Goal: Transaction & Acquisition: Obtain resource

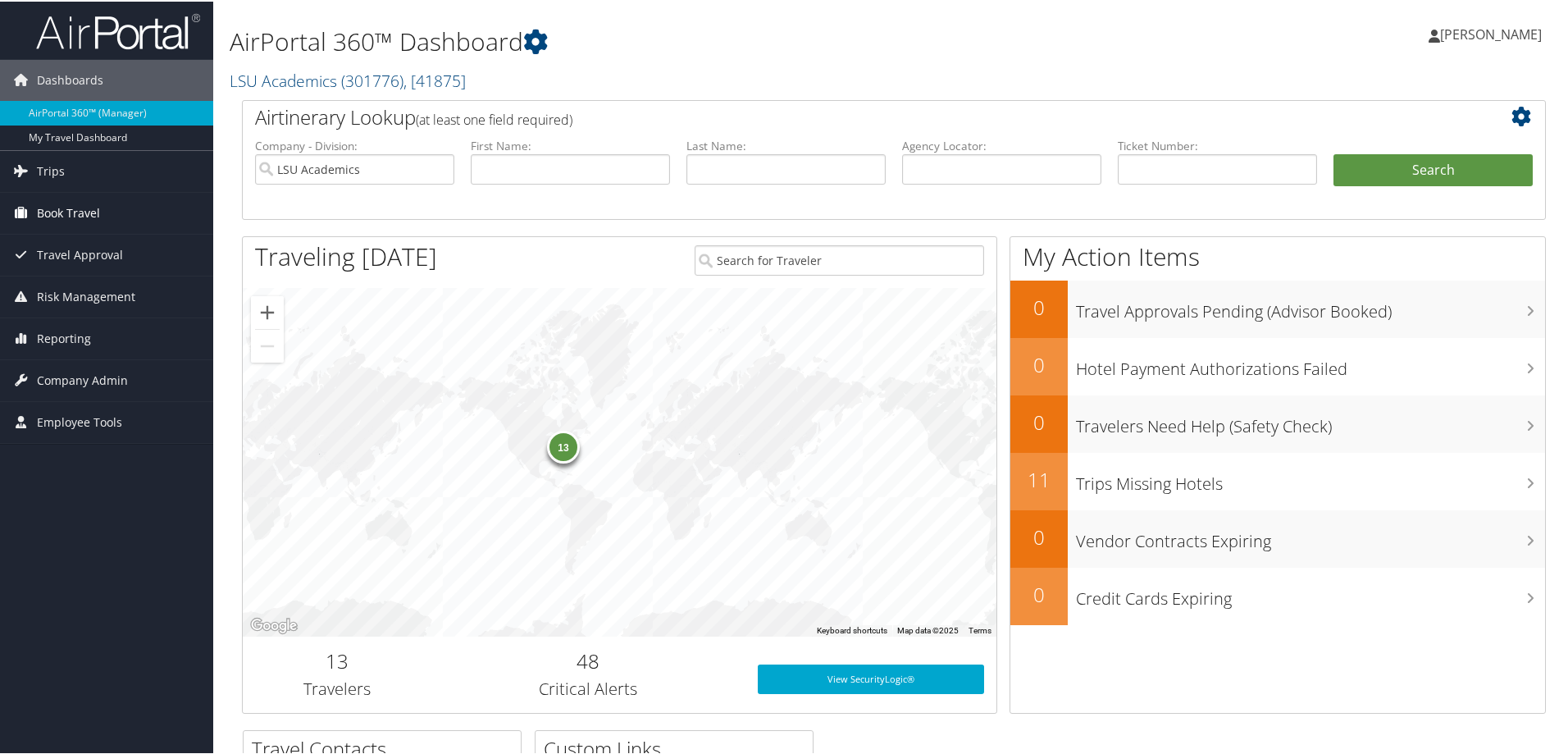
click at [104, 218] on link "Book Travel" at bounding box center [106, 211] width 214 height 41
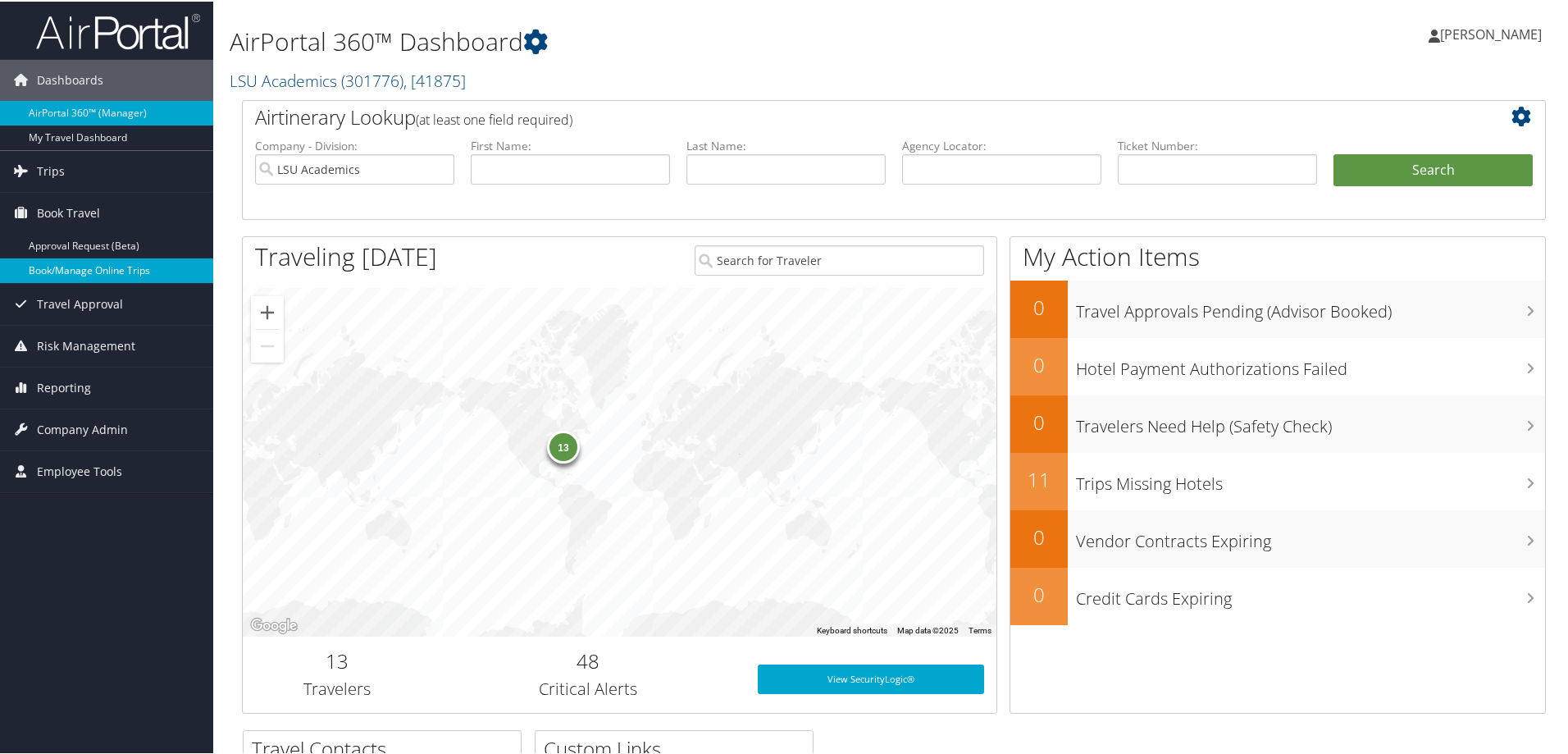
click at [106, 263] on link "Book/Manage Online Trips" at bounding box center [106, 269] width 214 height 25
click at [55, 173] on span "Trips" at bounding box center [51, 170] width 28 height 41
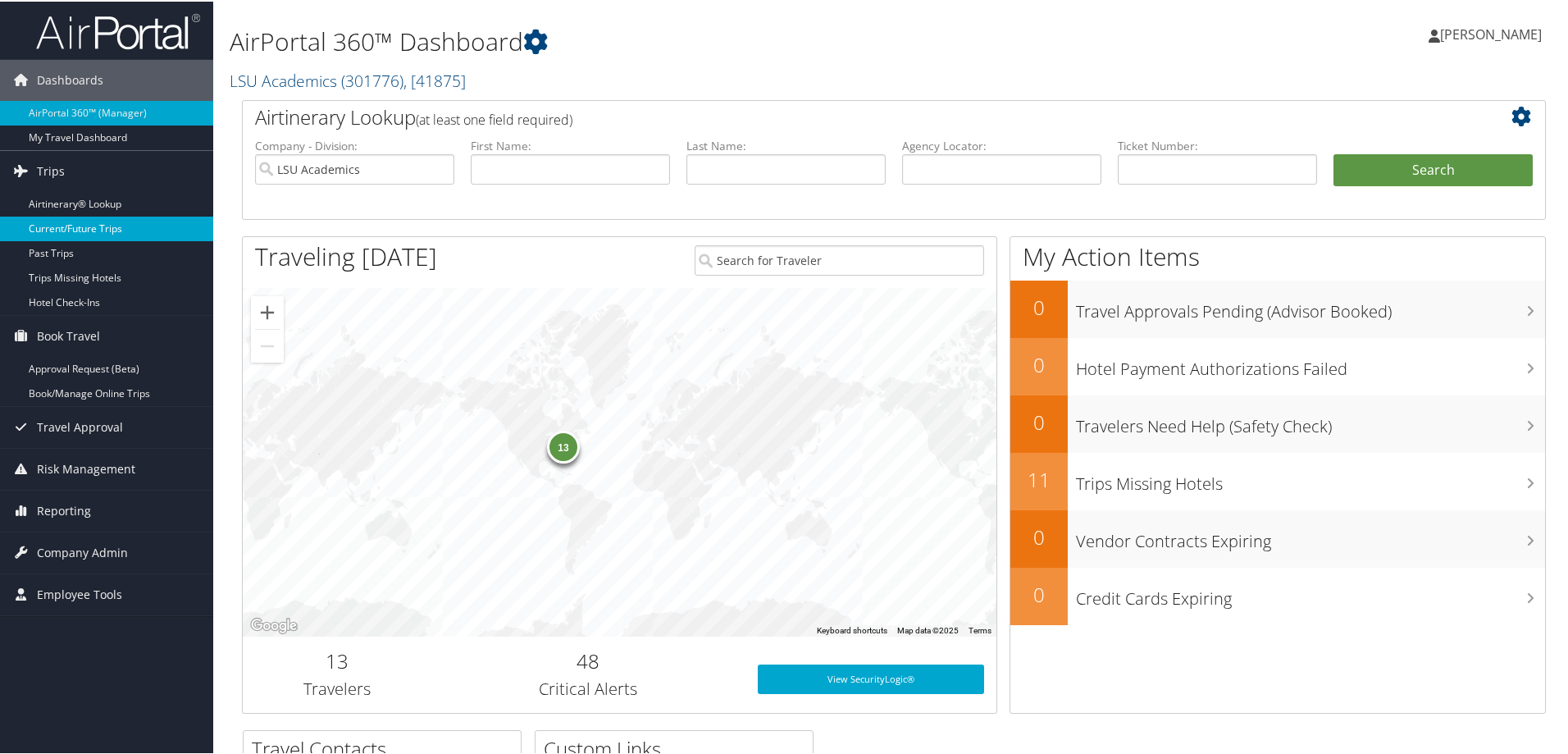
click at [69, 227] on link "Current/Future Trips" at bounding box center [106, 227] width 214 height 25
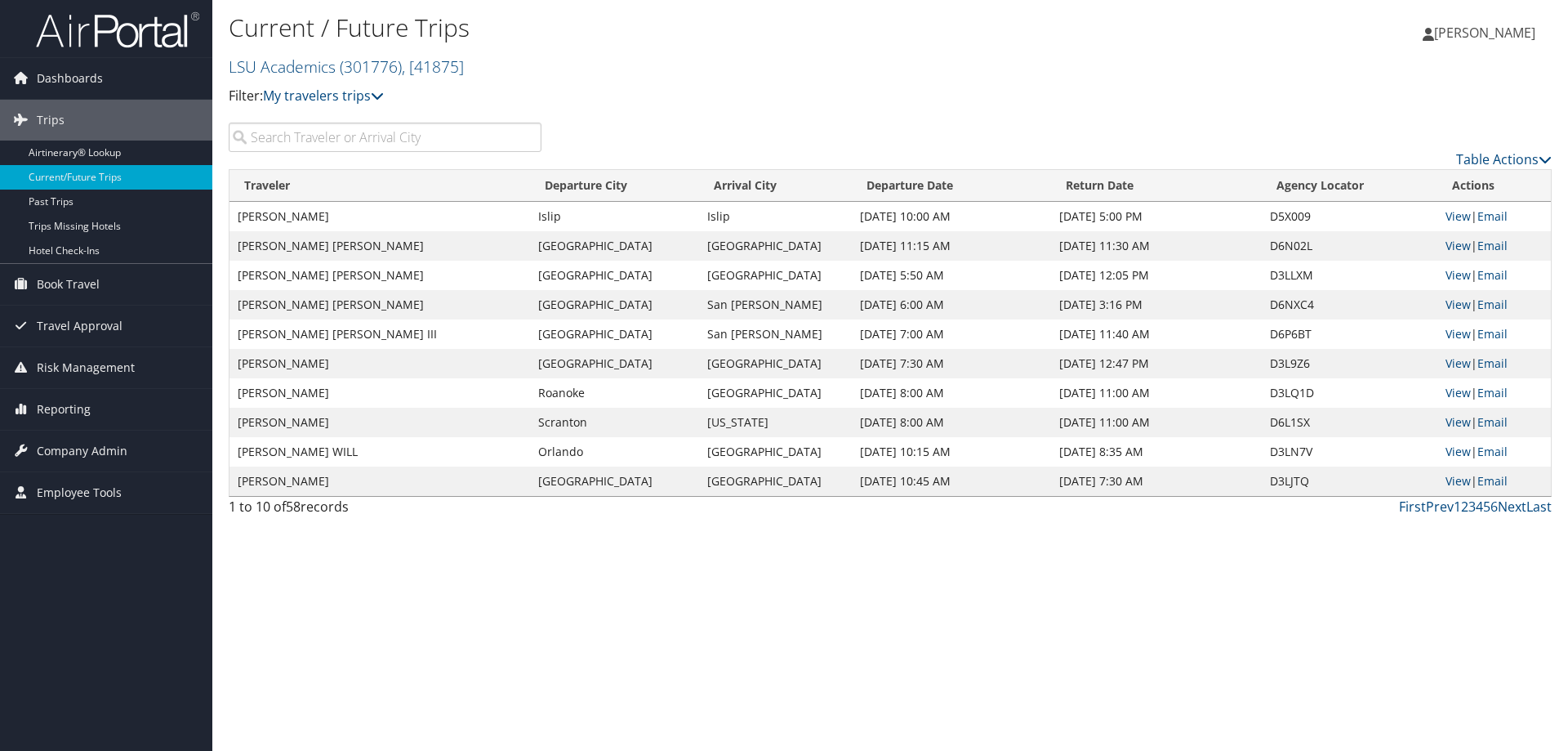
click at [296, 130] on input "search" at bounding box center [384, 137] width 312 height 30
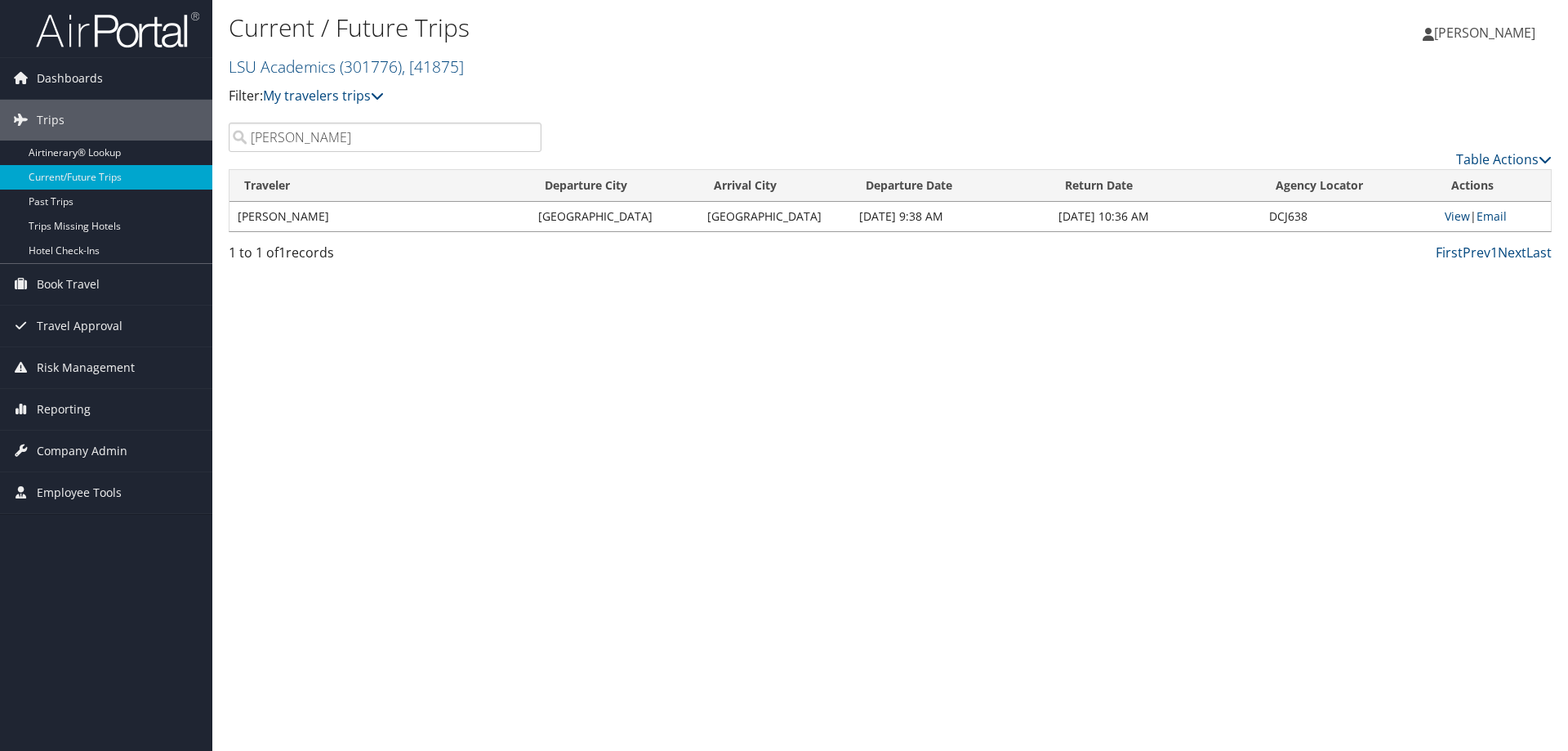
type input "baker"
click at [1449, 215] on link "View" at bounding box center [1457, 216] width 25 height 16
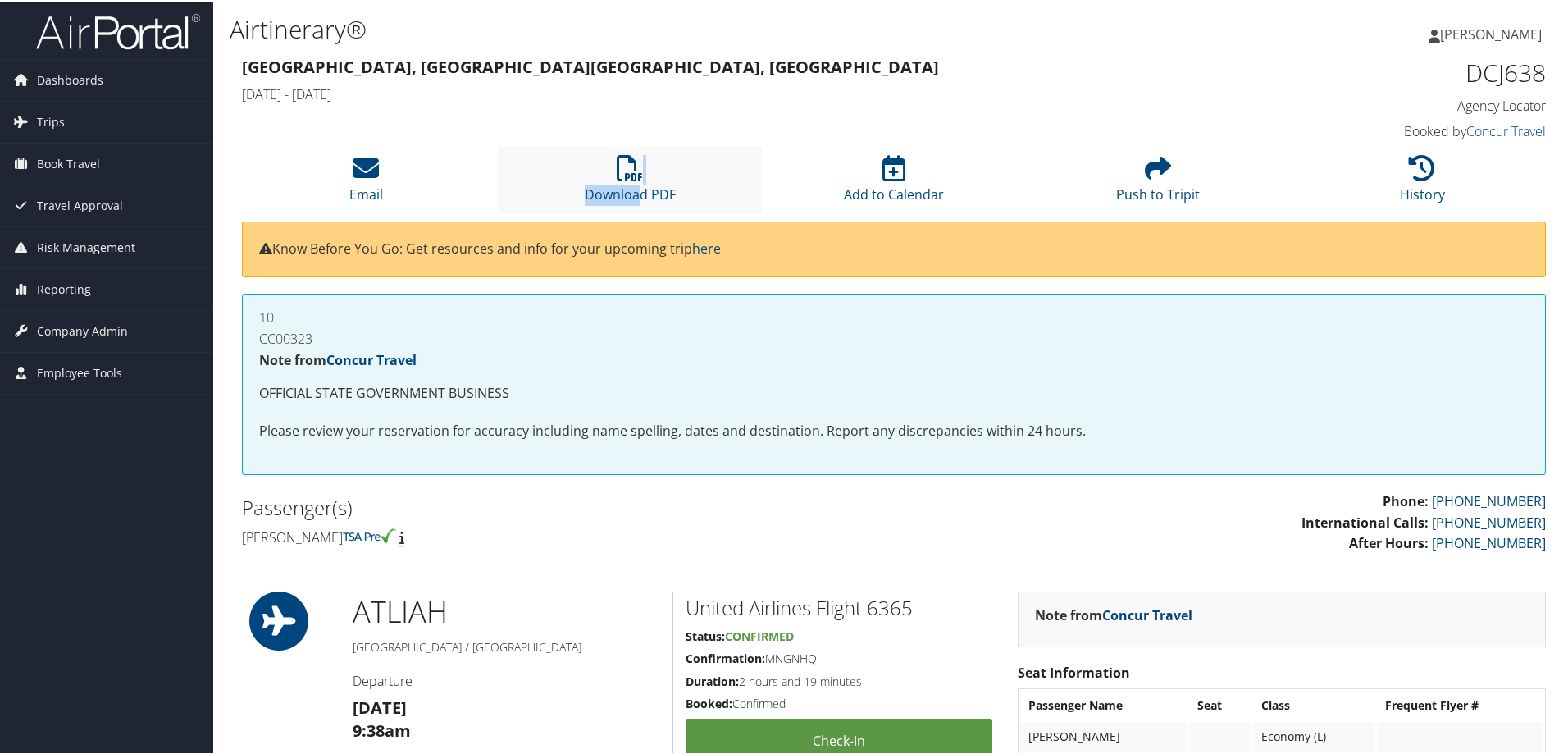
click at [636, 182] on li "Download PDF" at bounding box center [629, 178] width 264 height 67
click at [353, 182] on li "Email" at bounding box center [366, 178] width 264 height 67
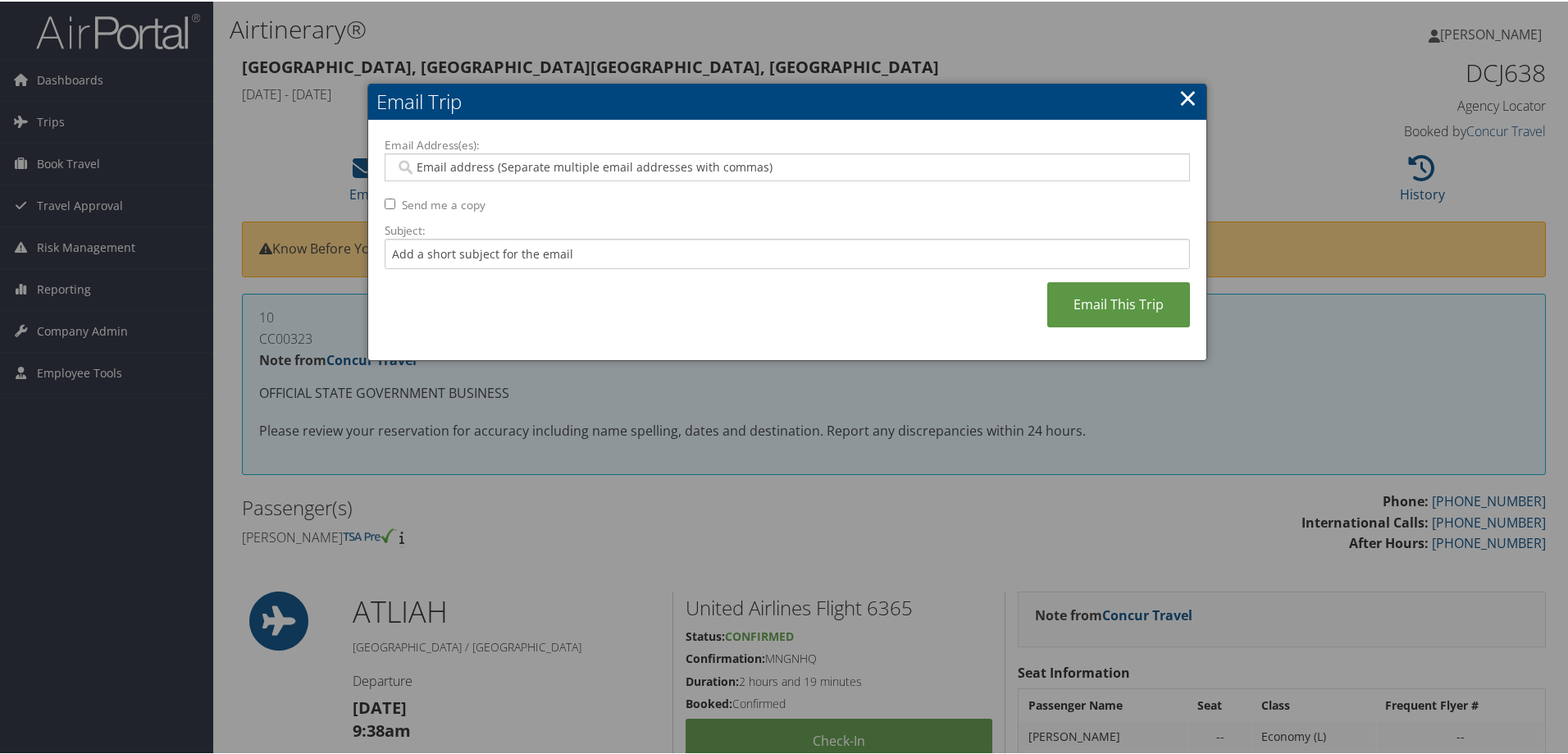
click at [519, 164] on input "Email Address(es):" at bounding box center [787, 165] width 783 height 17
type input "c"
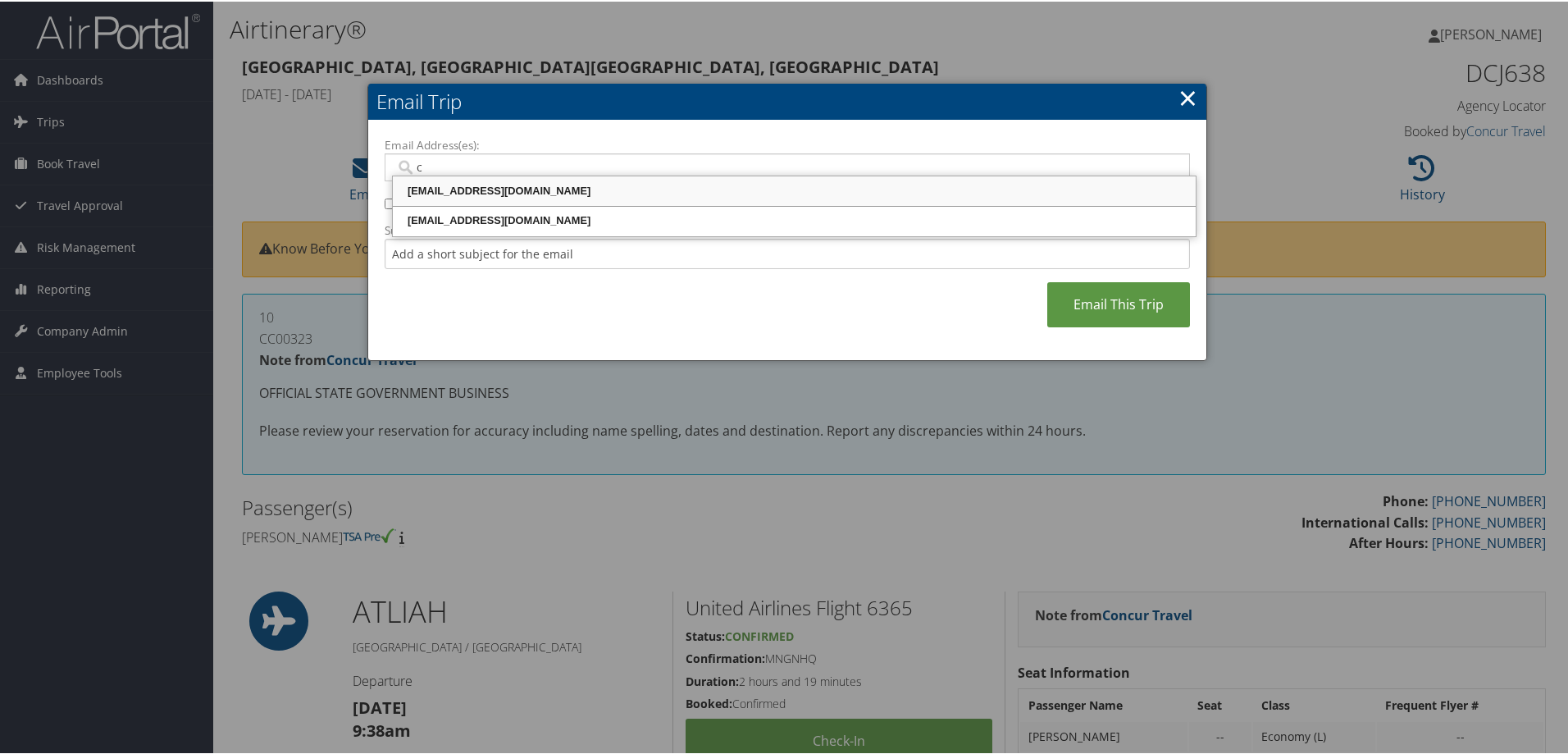
type input "cbrillhart@lsu.edu"
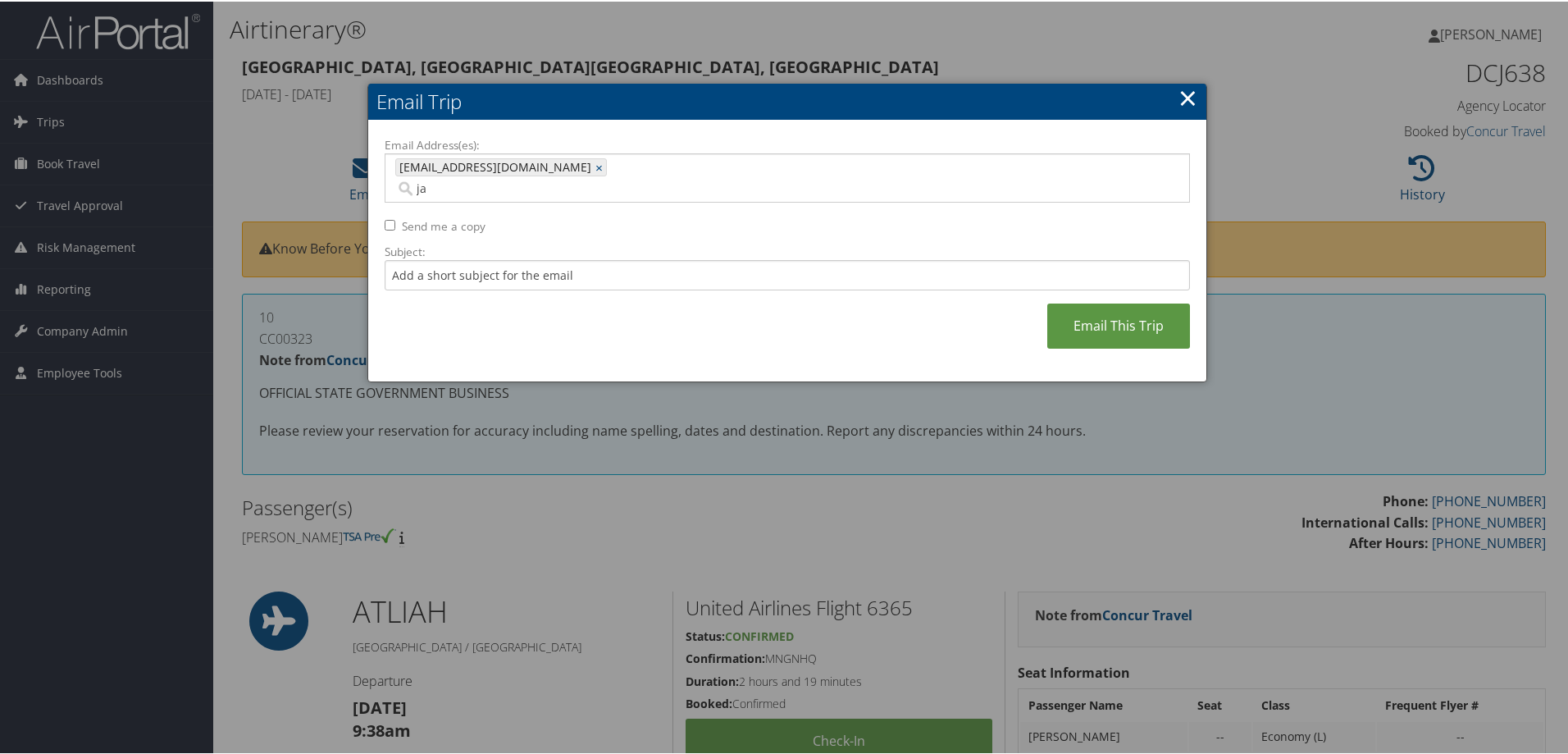
type input "j"
drag, startPoint x: 584, startPoint y: 173, endPoint x: 614, endPoint y: 171, distance: 30.1
click at [584, 178] on input "Email Address(es):" at bounding box center [726, 186] width 662 height 17
paste input "jameybaker@lsu.edu"
type input "jameybaker@lsu.edu"
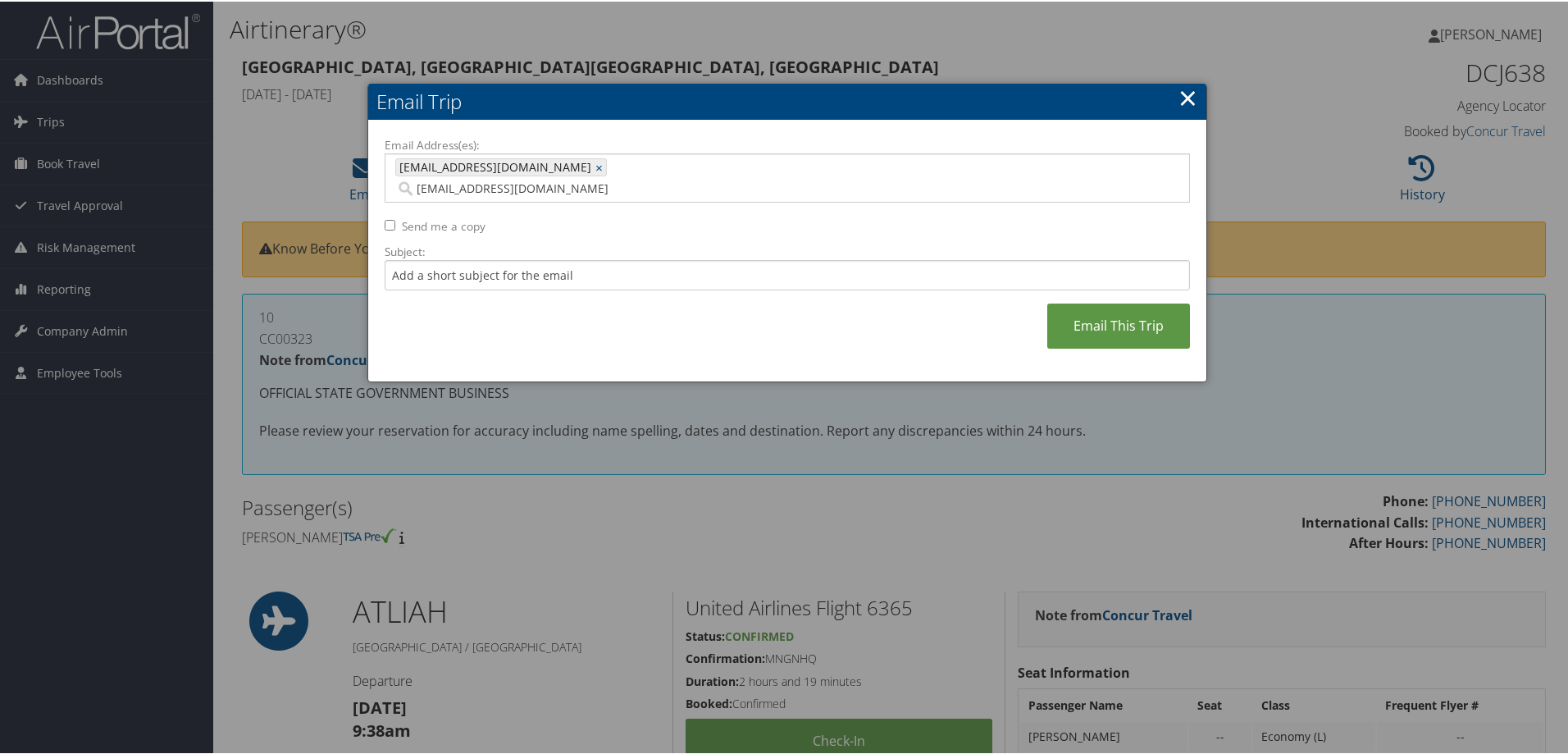
type input "cbrillhart@lsu.edu, jameybaker@lsu.edu"
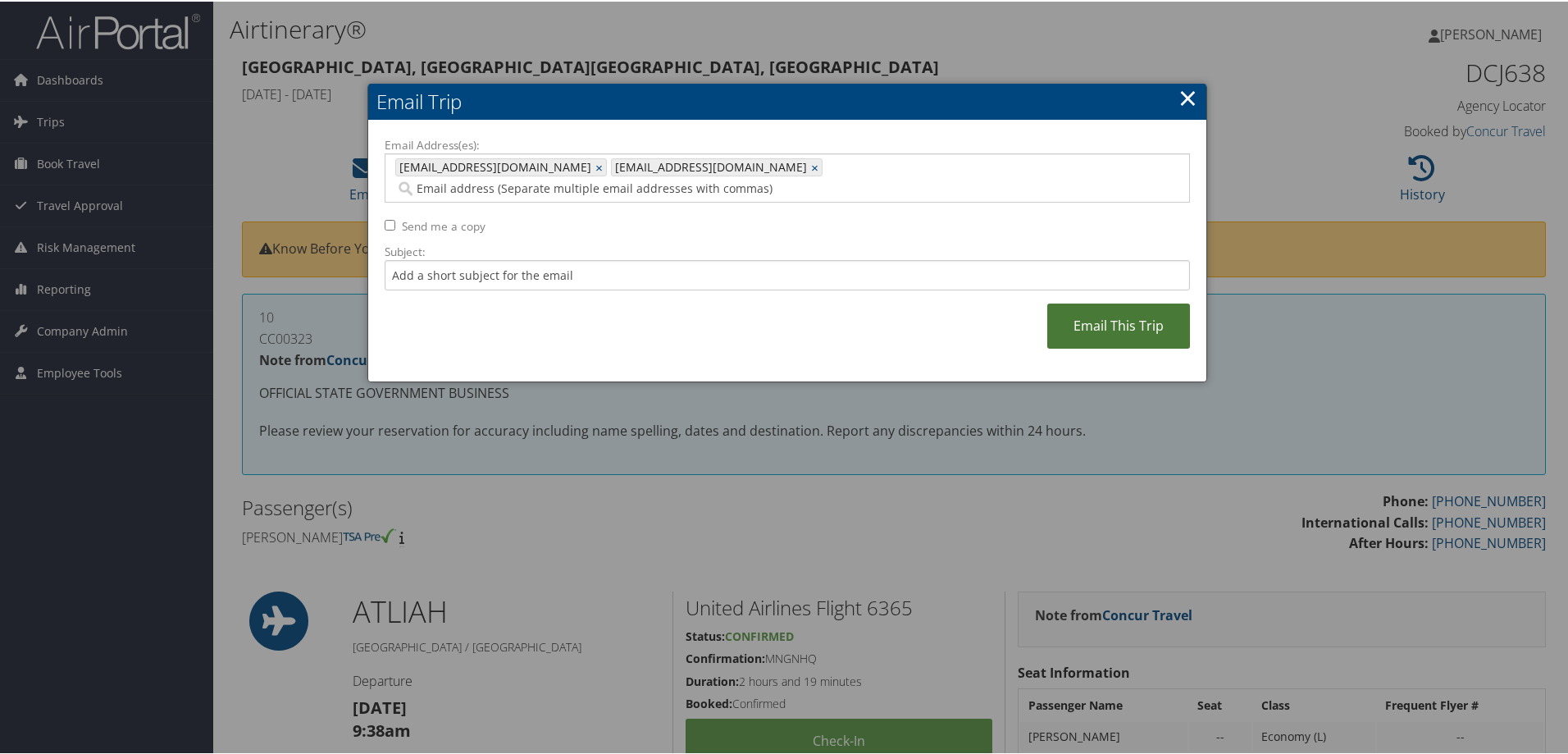
click at [1109, 309] on link "Email This Trip" at bounding box center [1119, 323] width 142 height 45
